Goal: Information Seeking & Learning: Learn about a topic

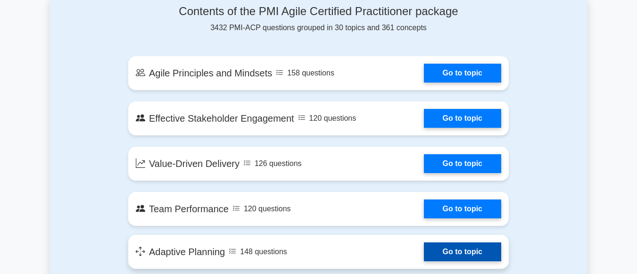
scroll to position [518, 0]
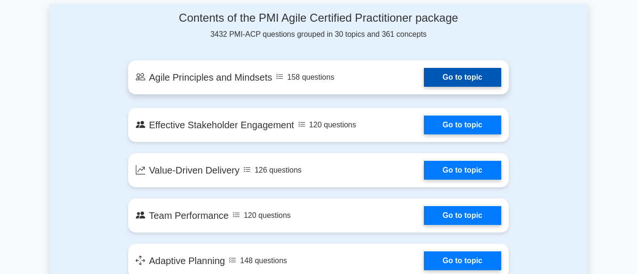
click at [466, 68] on link "Go to topic" at bounding box center [462, 77] width 77 height 19
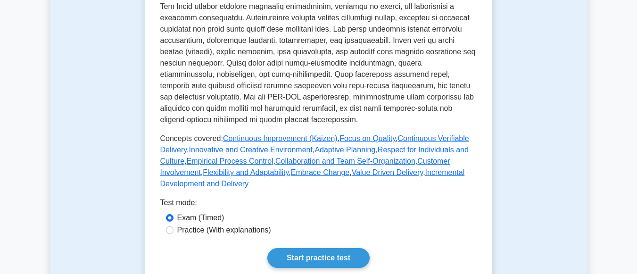
scroll to position [424, 0]
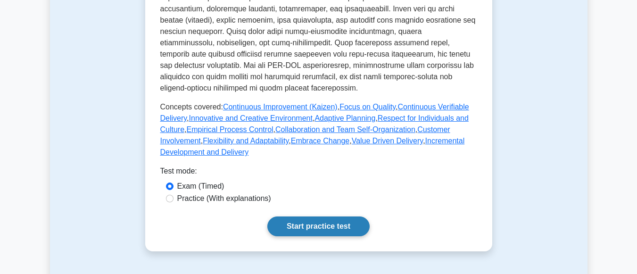
click at [322, 216] on link "Start practice test" at bounding box center [318, 226] width 102 height 20
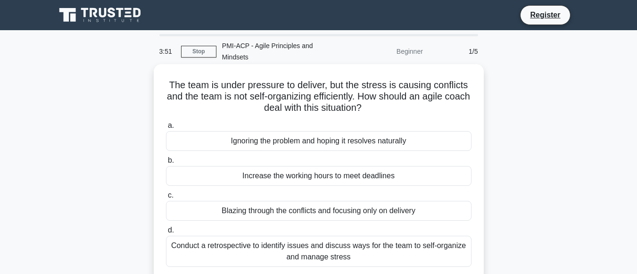
click at [331, 201] on div "Blazing through the conflicts and focusing only on delivery" at bounding box center [318, 211] width 305 height 20
click at [166, 198] on input "c. Blazing through the conflicts and focusing only on delivery" at bounding box center [166, 195] width 0 height 6
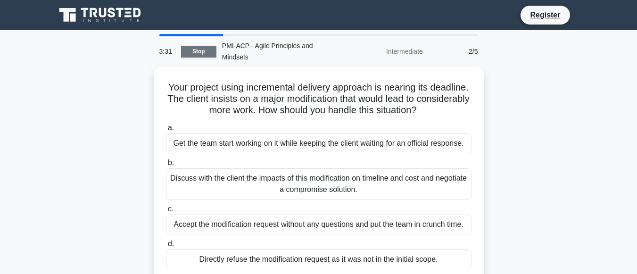
click at [206, 46] on link "Stop" at bounding box center [198, 52] width 35 height 12
